Goal: Task Accomplishment & Management: Use online tool/utility

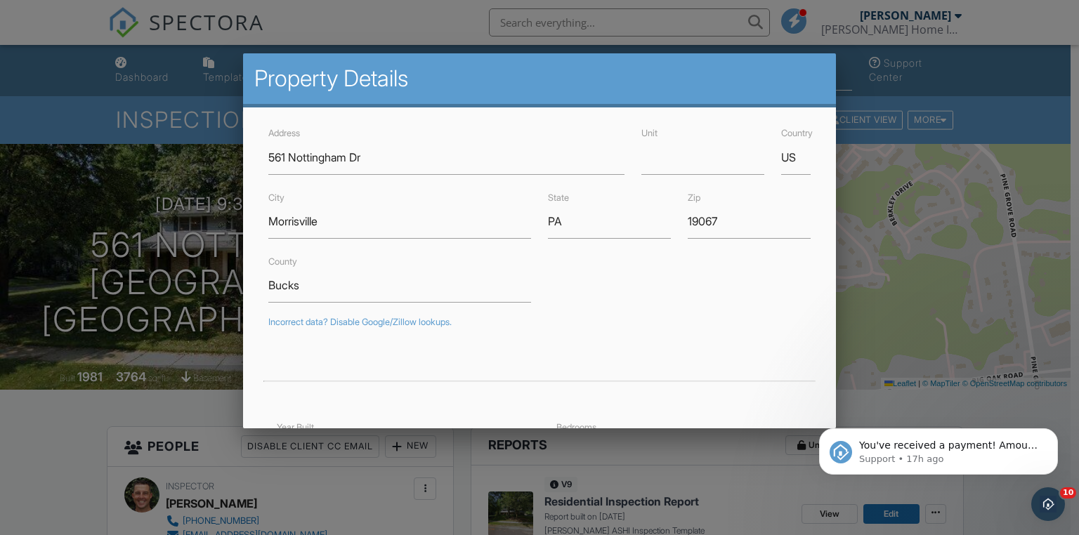
click at [962, 187] on div at bounding box center [539, 264] width 1079 height 669
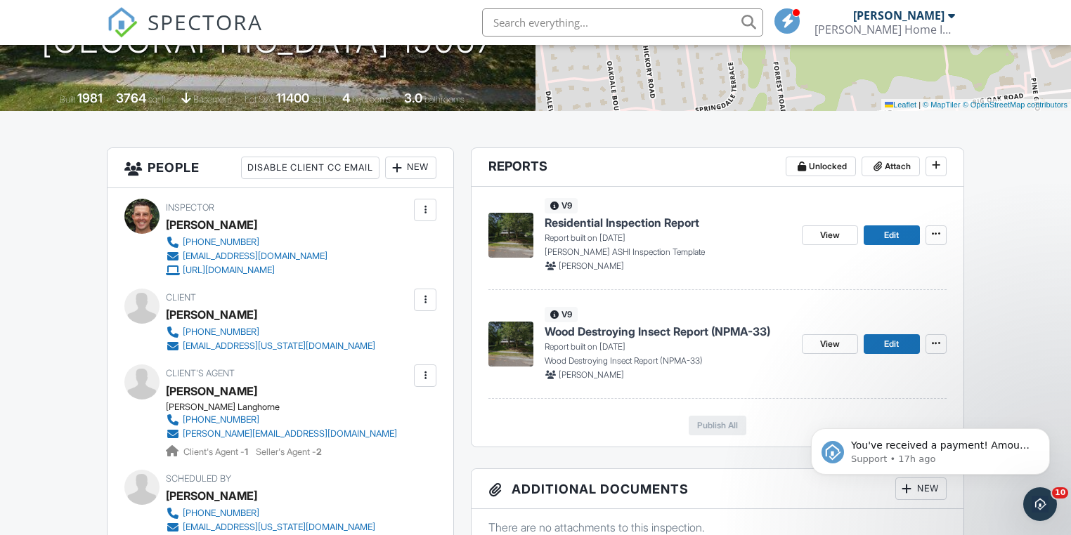
scroll to position [281, 0]
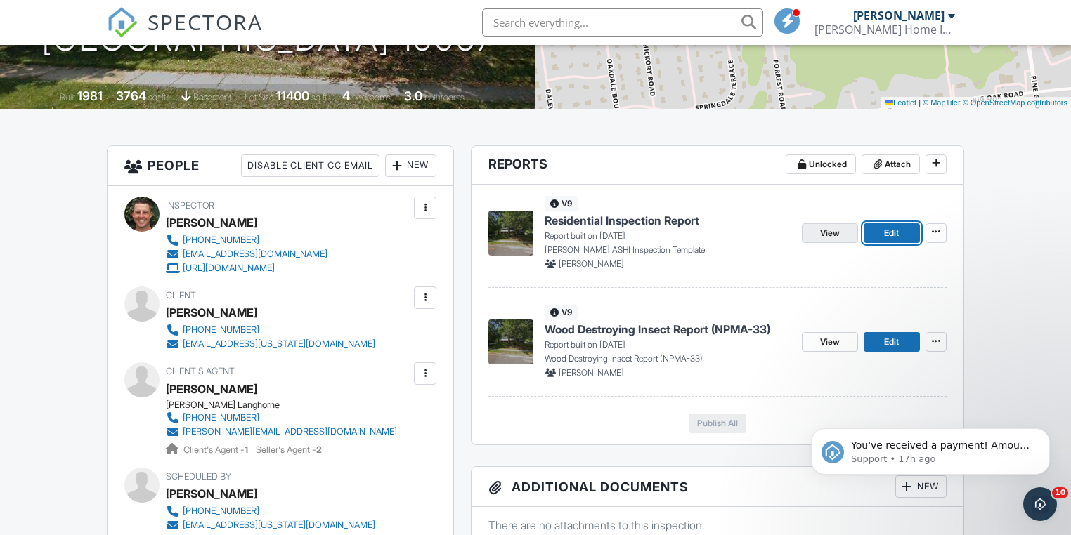
click at [828, 233] on span "View" at bounding box center [830, 233] width 20 height 14
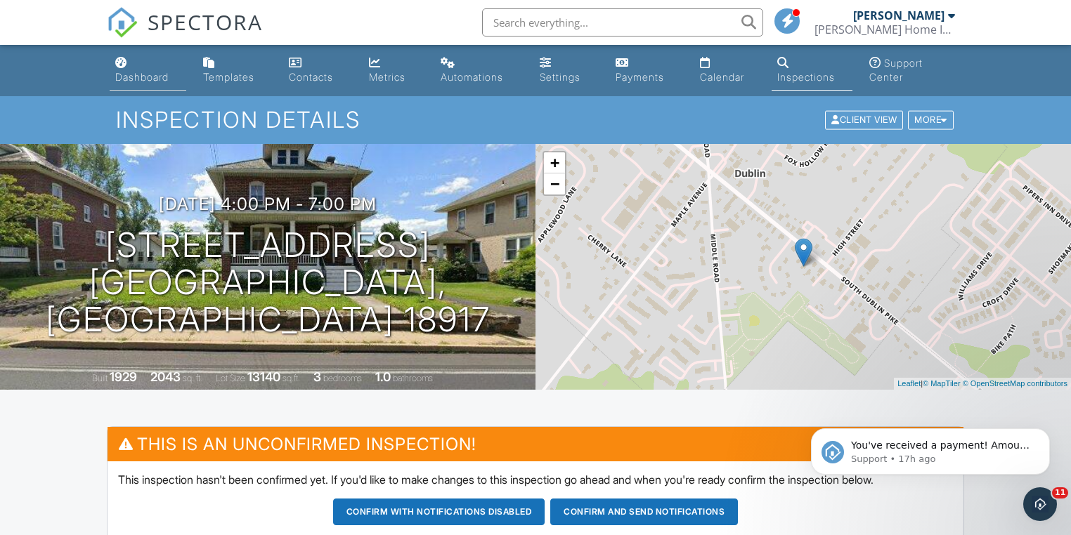
click at [137, 79] on div "Dashboard" at bounding box center [141, 77] width 53 height 12
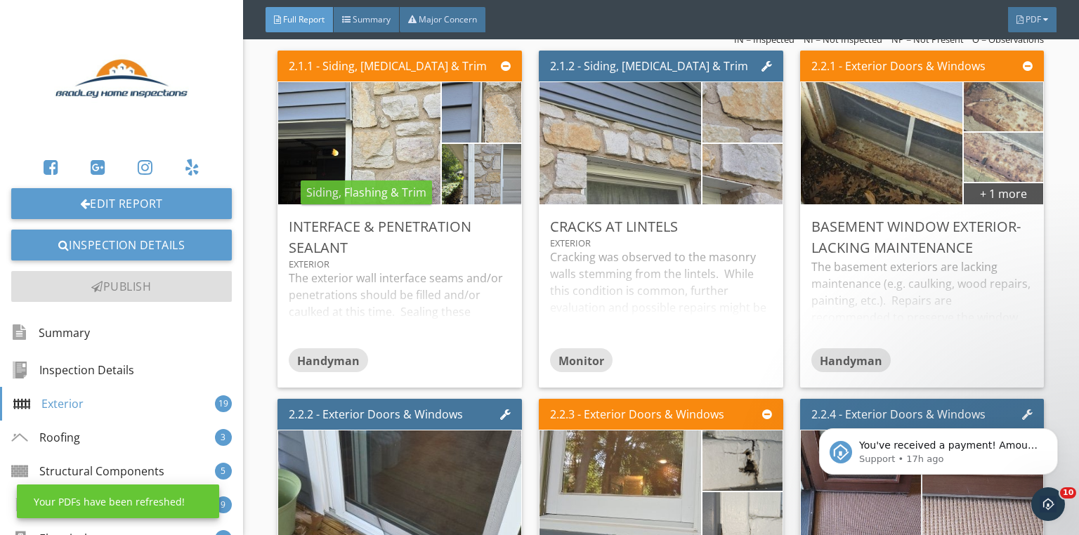
scroll to position [2810, 0]
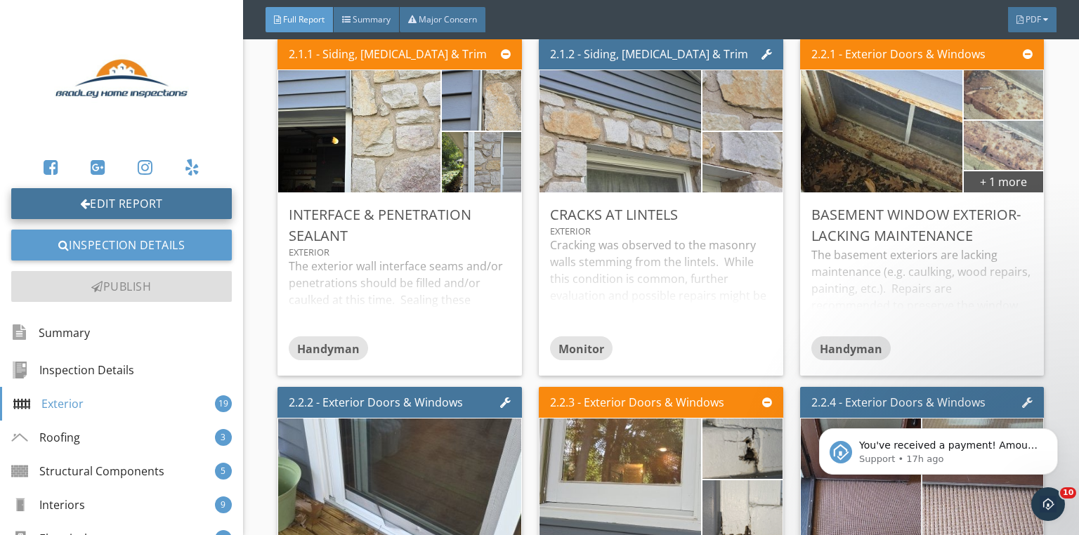
click at [143, 208] on link "Edit Report" at bounding box center [121, 203] width 221 height 31
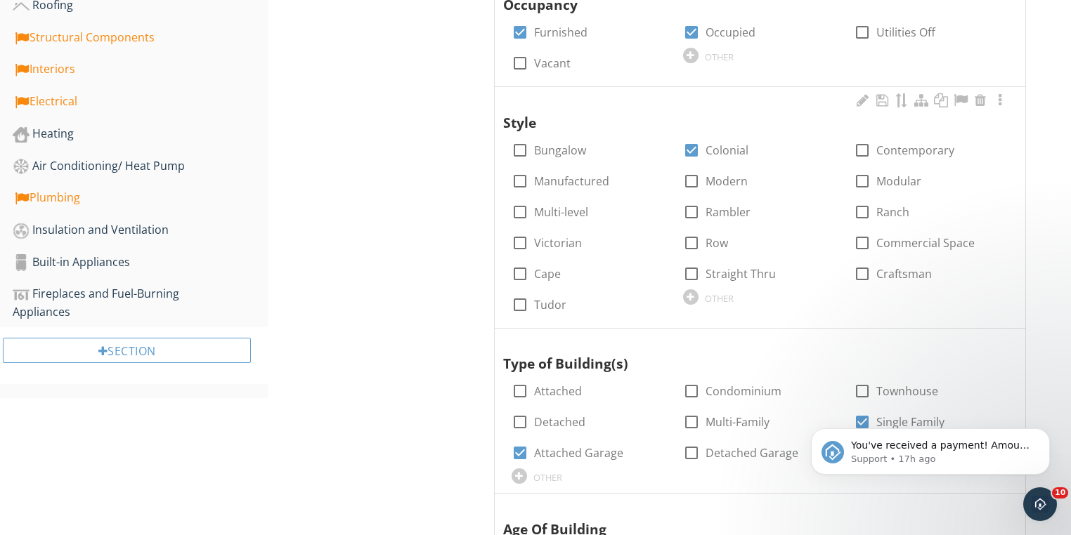
scroll to position [674, 0]
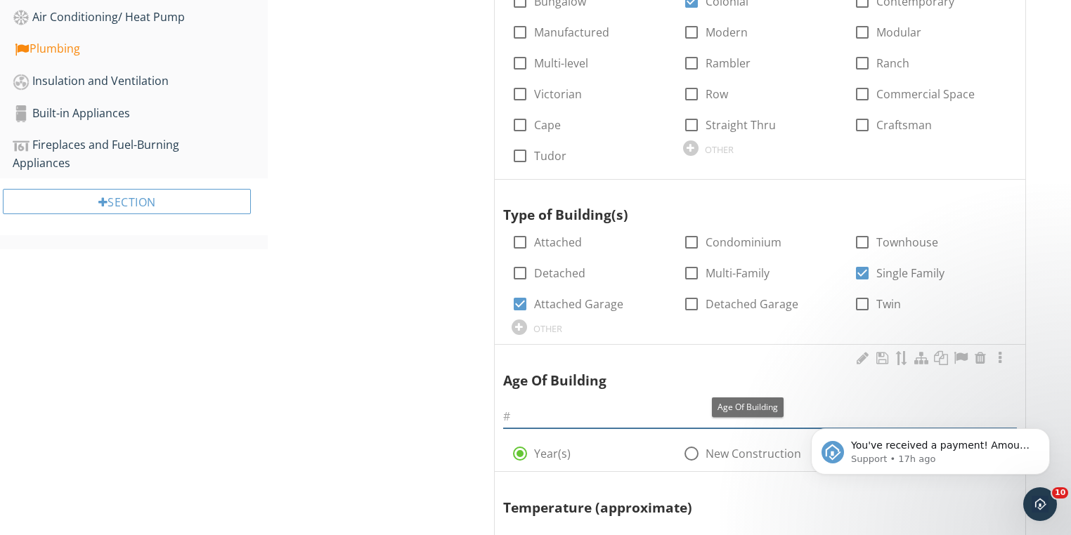
click at [570, 419] on input "text" at bounding box center [760, 416] width 514 height 23
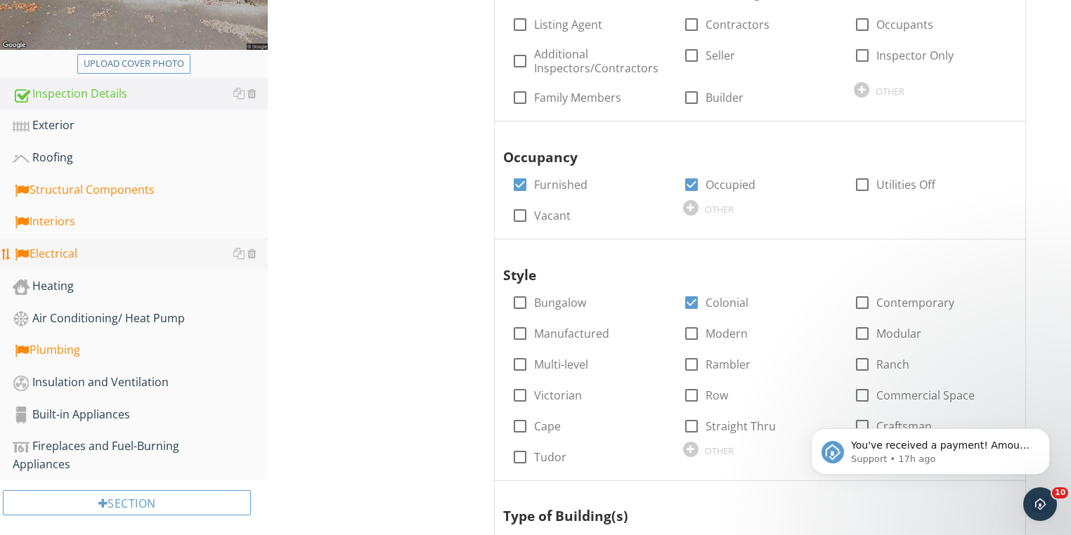
scroll to position [337, 0]
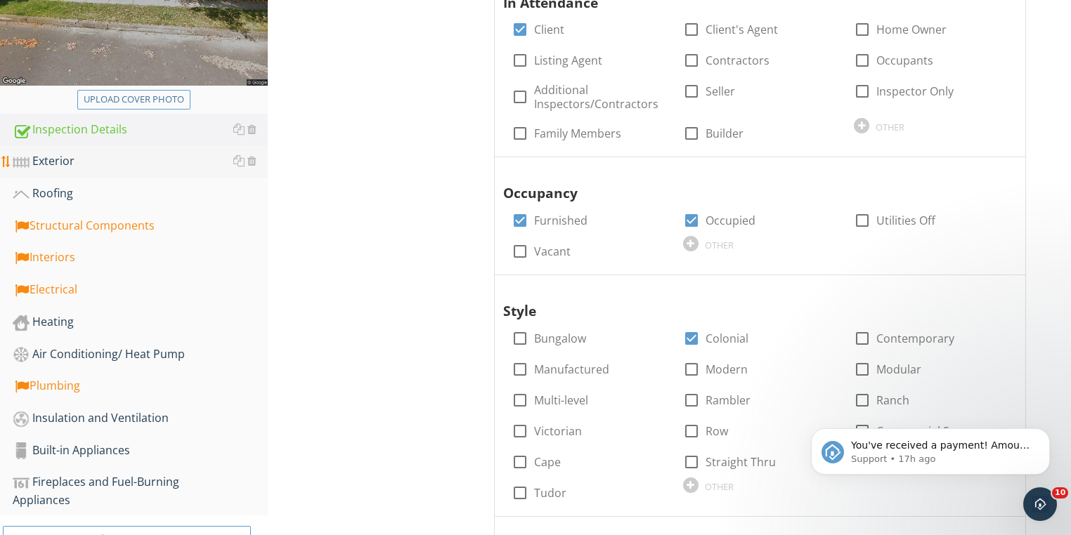
type input "44"
click at [44, 158] on div "Exterior" at bounding box center [140, 161] width 255 height 18
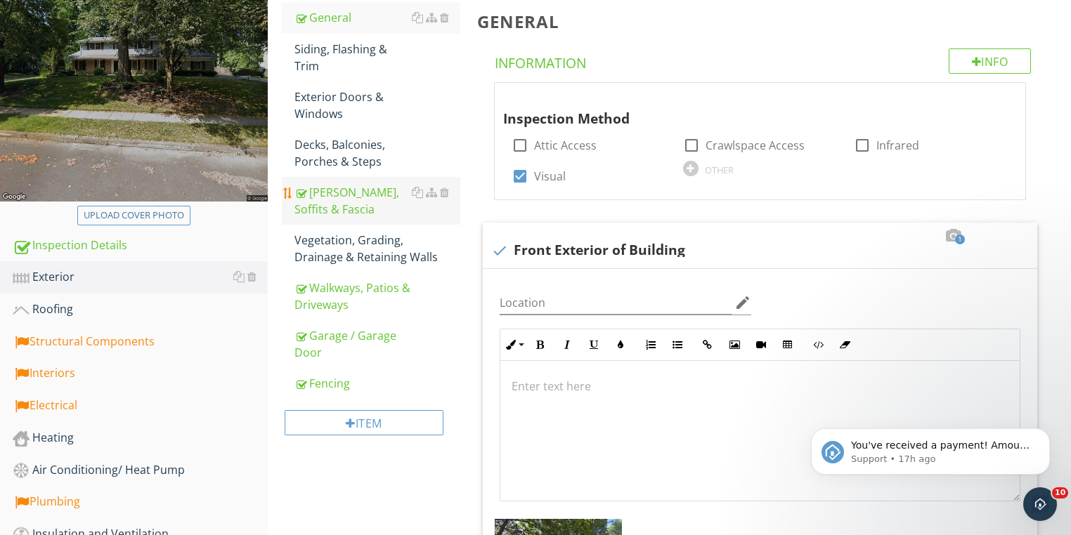
scroll to position [56, 0]
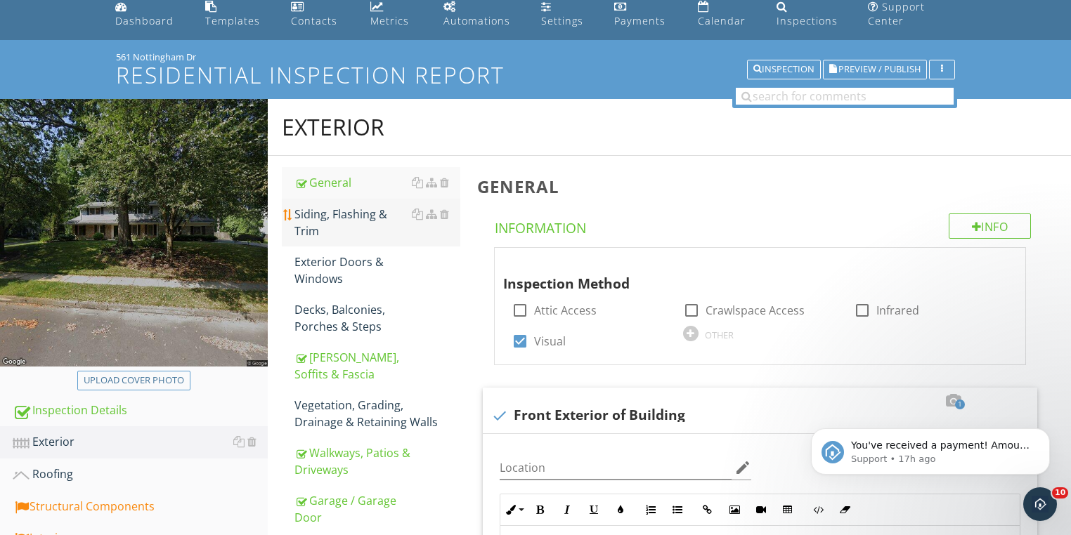
click at [320, 216] on div "Siding, Flashing & Trim" at bounding box center [377, 223] width 166 height 34
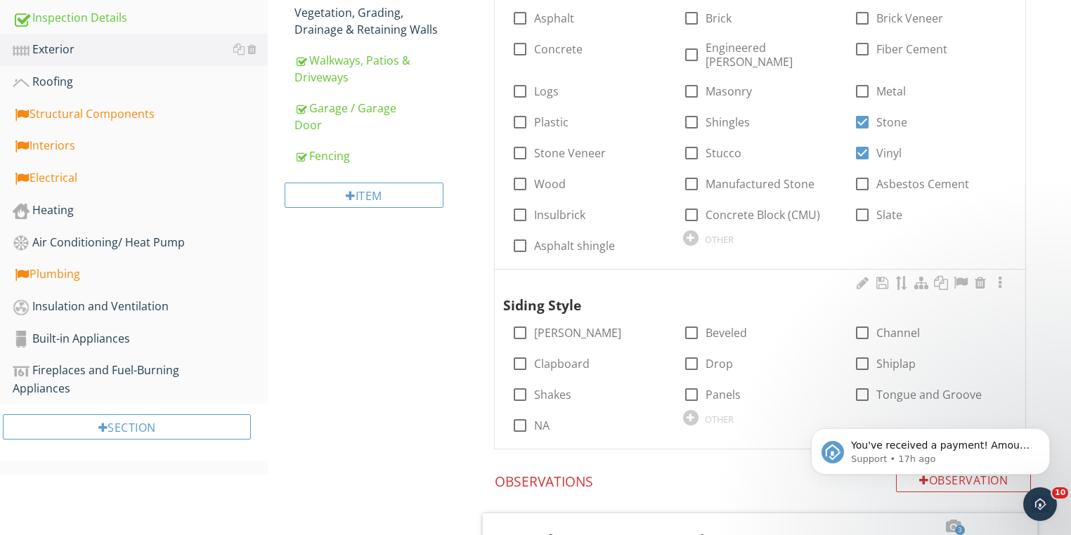
scroll to position [450, 0]
click at [522, 351] on div at bounding box center [520, 363] width 24 height 24
checkbox input "true"
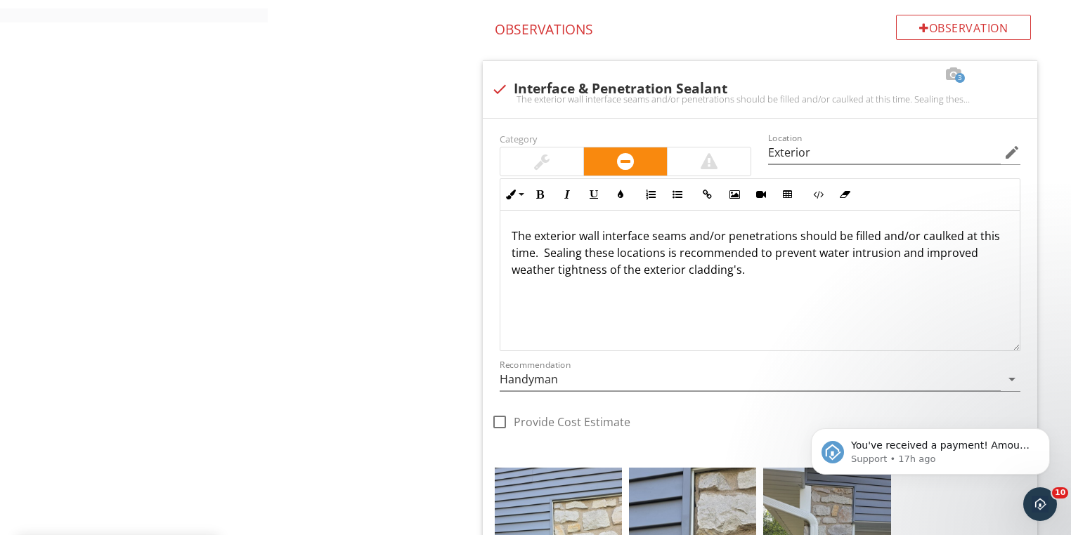
scroll to position [899, 0]
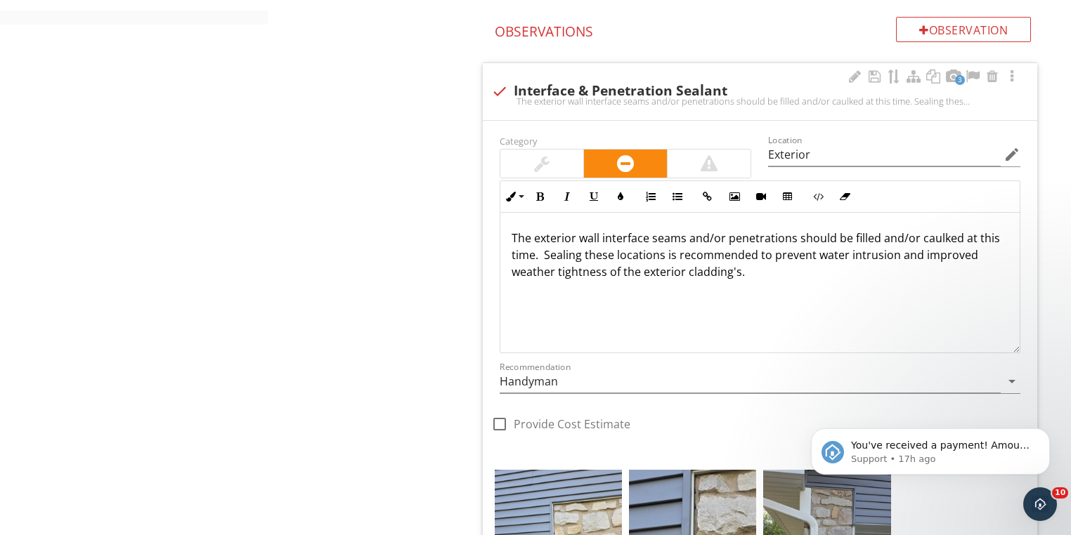
click at [545, 155] on div at bounding box center [541, 163] width 15 height 17
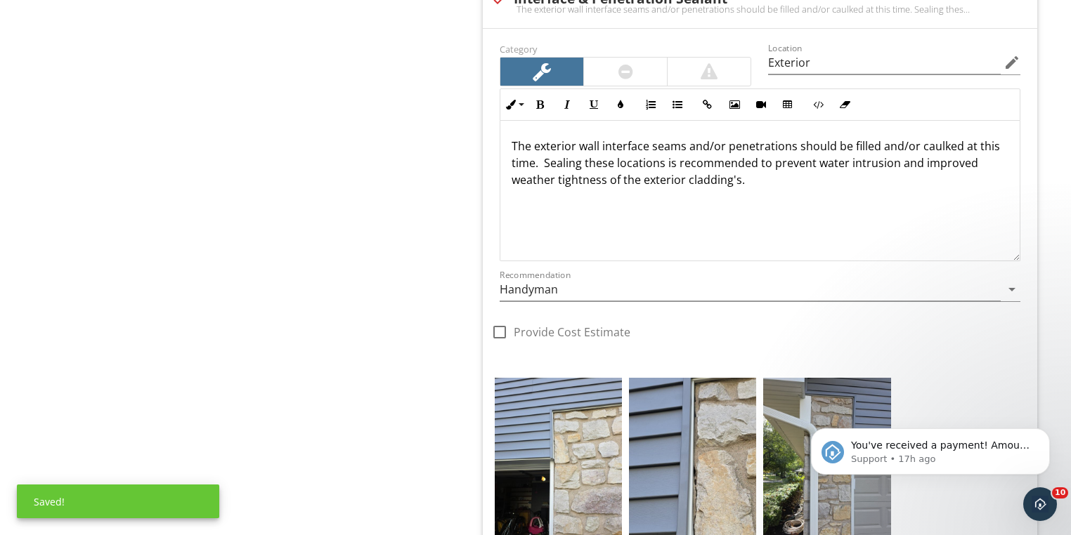
scroll to position [1124, 0]
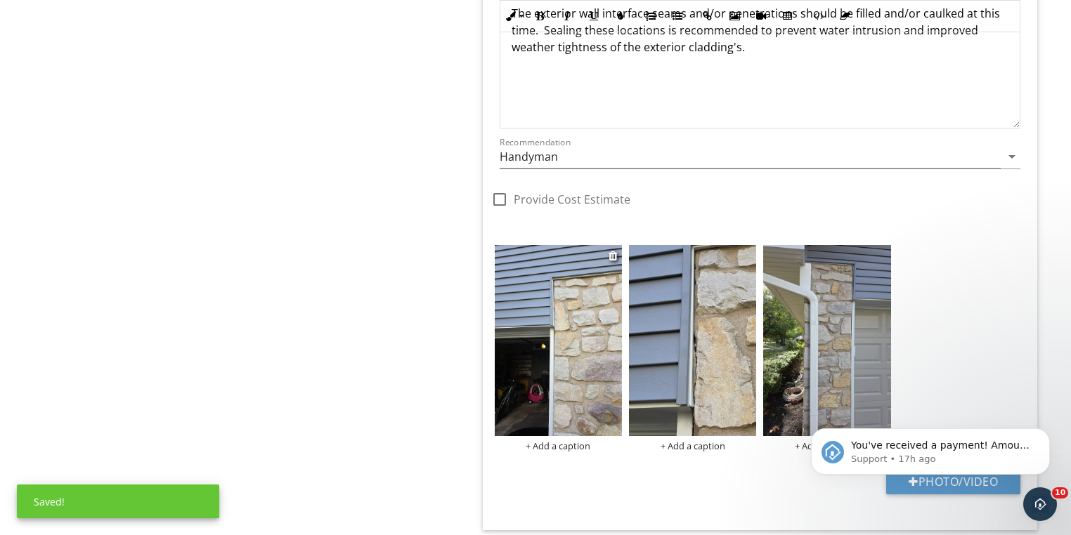
click at [580, 332] on img at bounding box center [558, 340] width 127 height 191
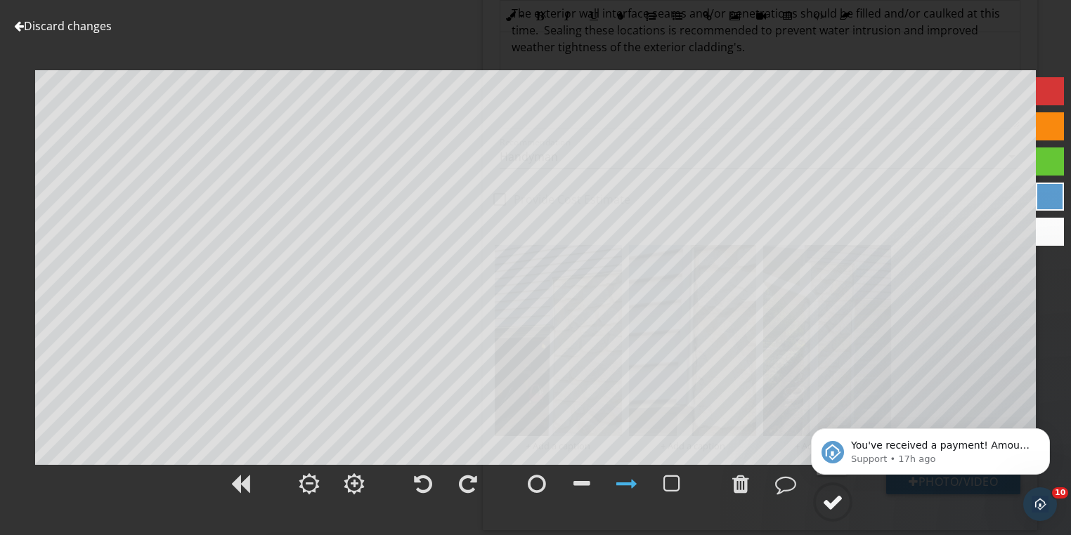
click at [832, 506] on div at bounding box center [832, 502] width 21 height 21
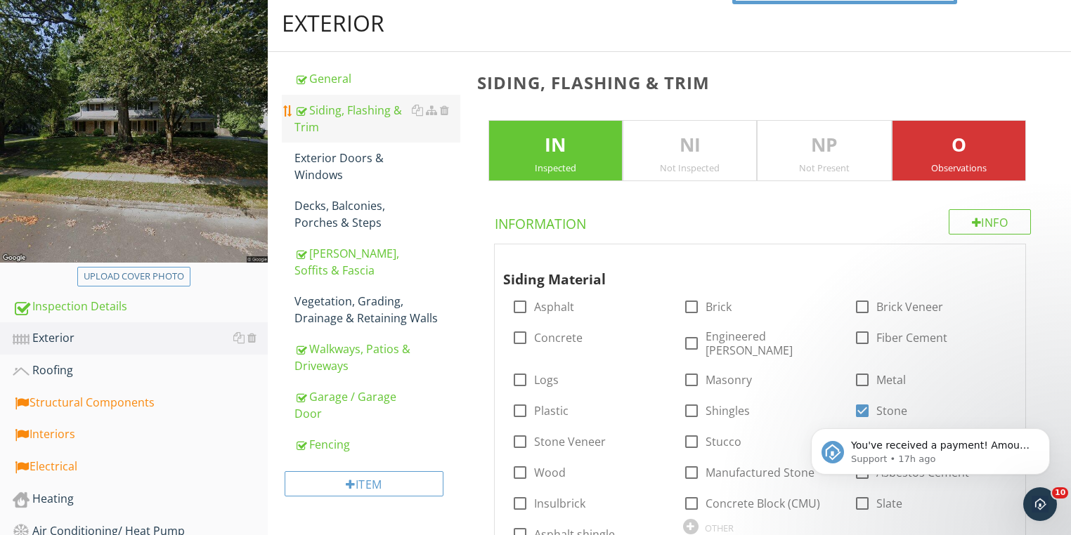
scroll to position [44, 0]
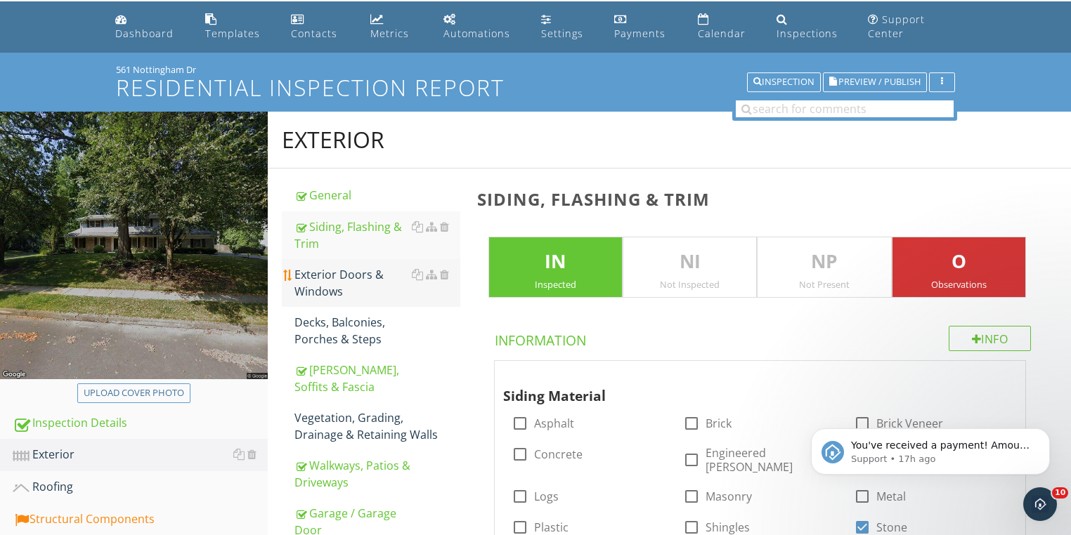
click at [317, 275] on div "Exterior Doors & Windows" at bounding box center [377, 283] width 166 height 34
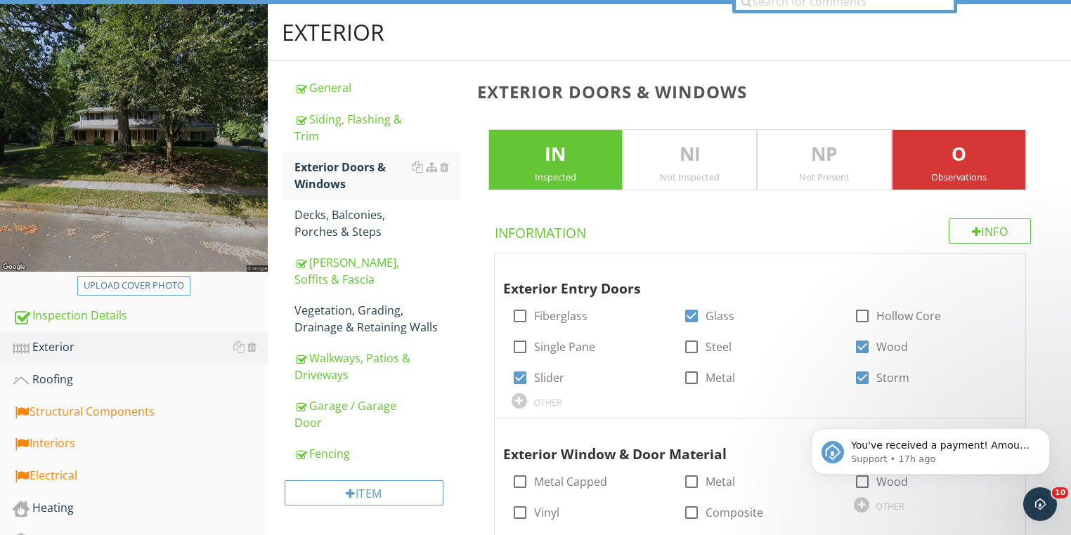
scroll to position [156, 0]
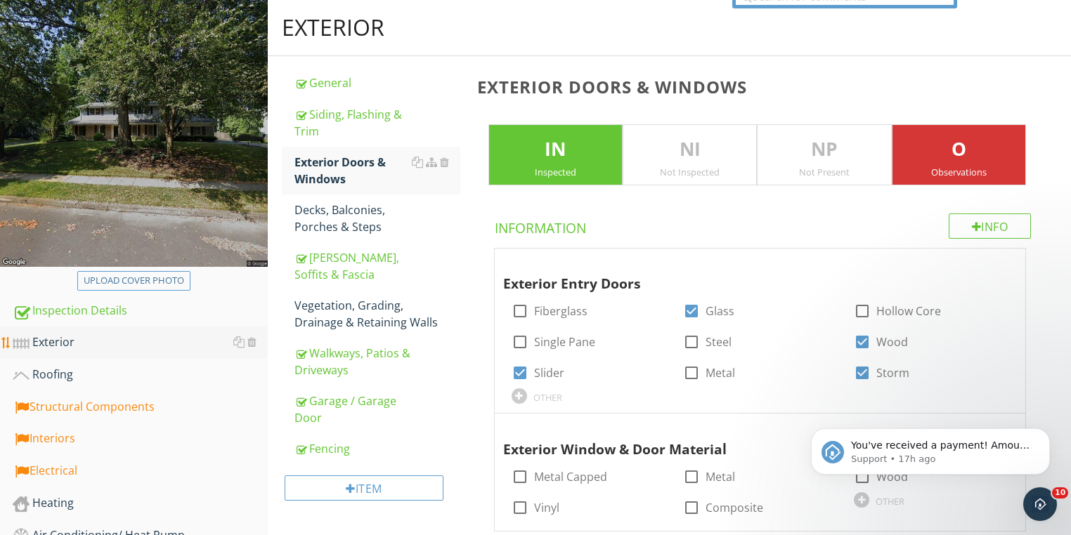
click at [50, 342] on div "Exterior" at bounding box center [140, 343] width 255 height 18
click at [59, 340] on div "Exterior" at bounding box center [140, 343] width 255 height 18
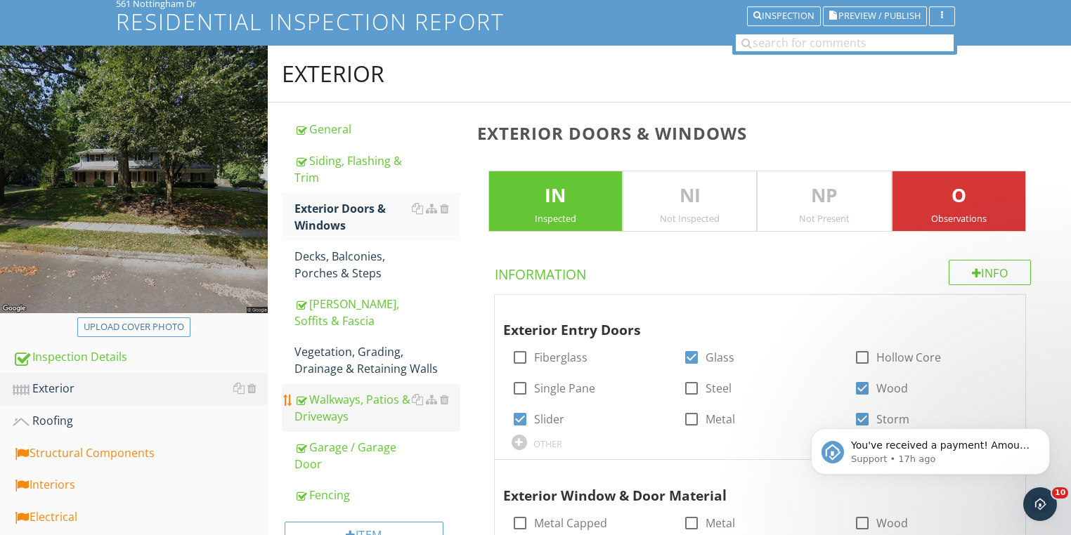
scroll to position [212, 0]
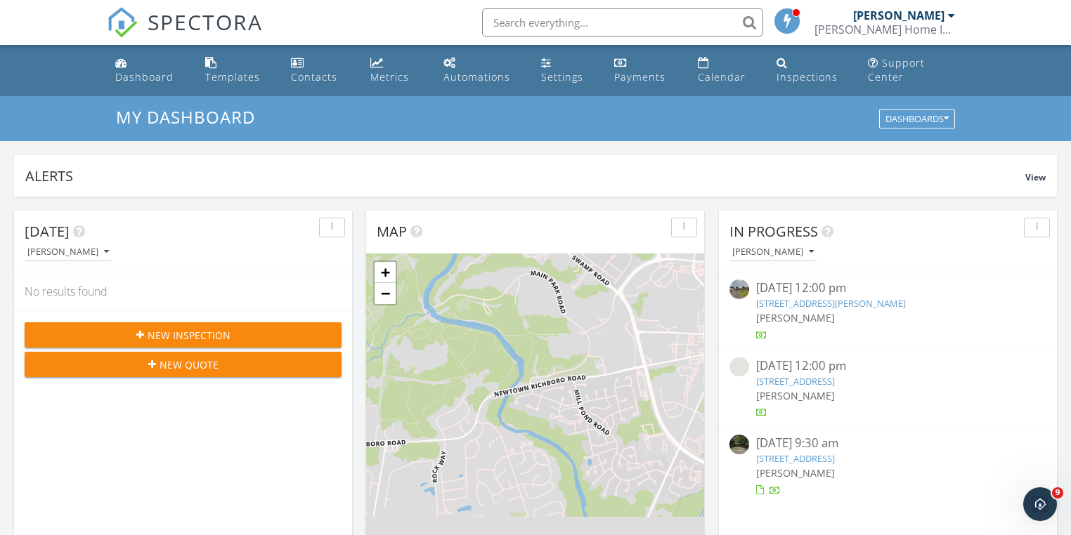
click at [818, 457] on link "[STREET_ADDRESS]" at bounding box center [795, 458] width 79 height 13
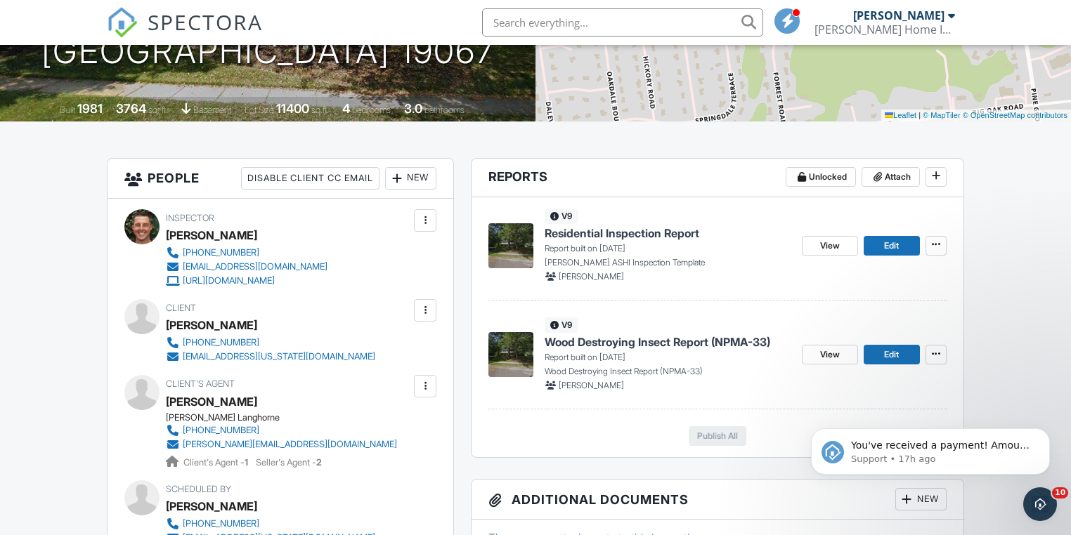
scroll to position [169, 0]
